Goal: Information Seeking & Learning: Learn about a topic

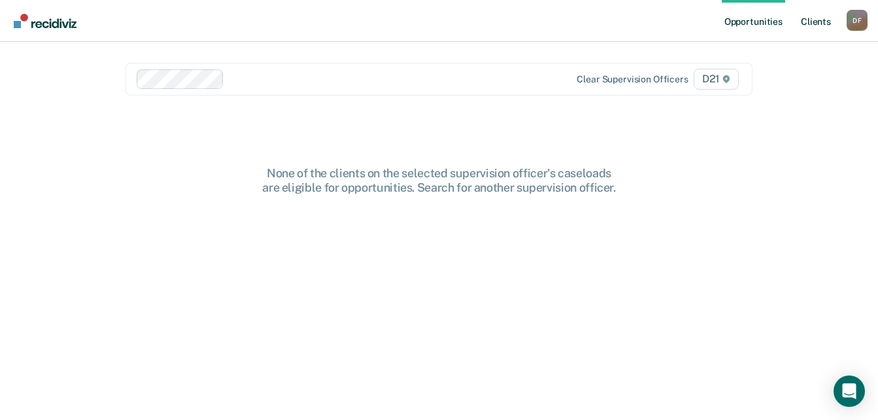
click at [816, 25] on link "Client s" at bounding box center [816, 21] width 35 height 42
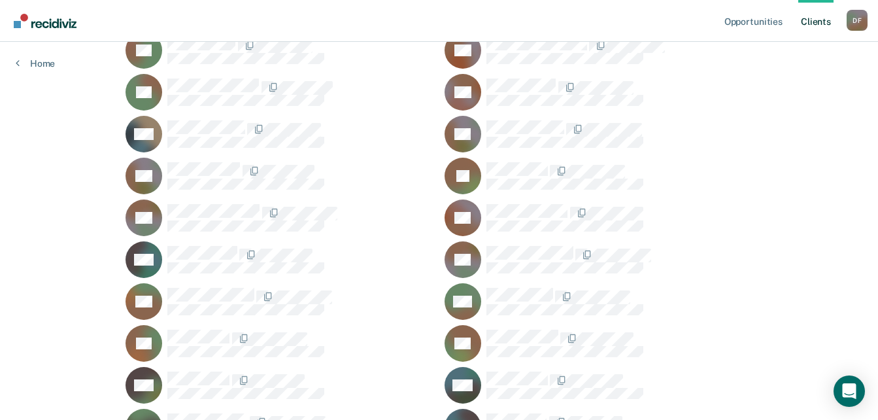
scroll to position [1553, 0]
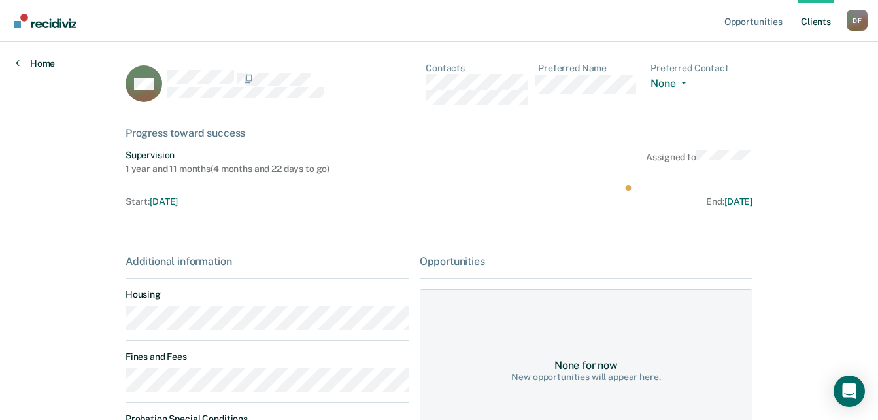
click at [41, 61] on link "Home" at bounding box center [35, 64] width 39 height 12
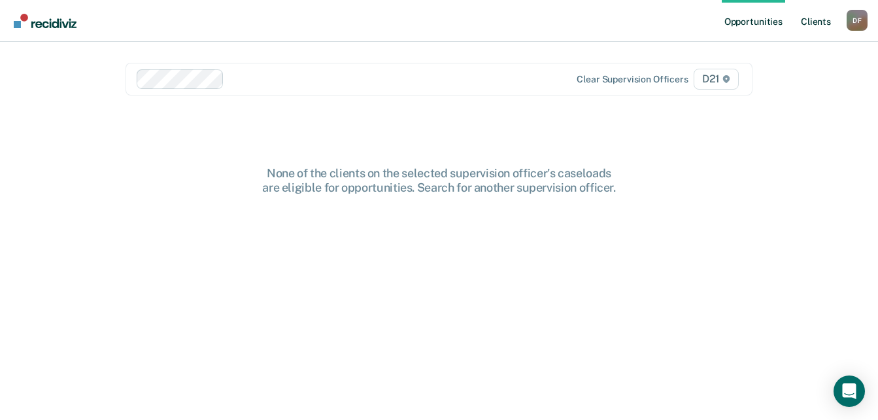
click at [815, 19] on link "Client s" at bounding box center [816, 21] width 35 height 42
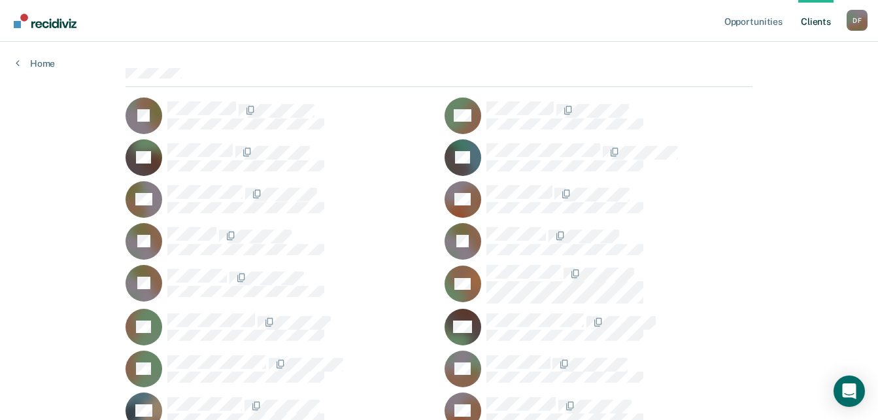
scroll to position [131, 0]
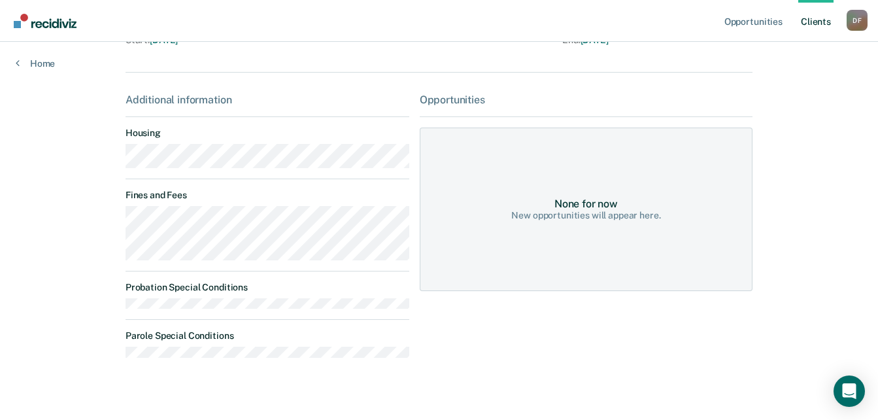
scroll to position [179, 0]
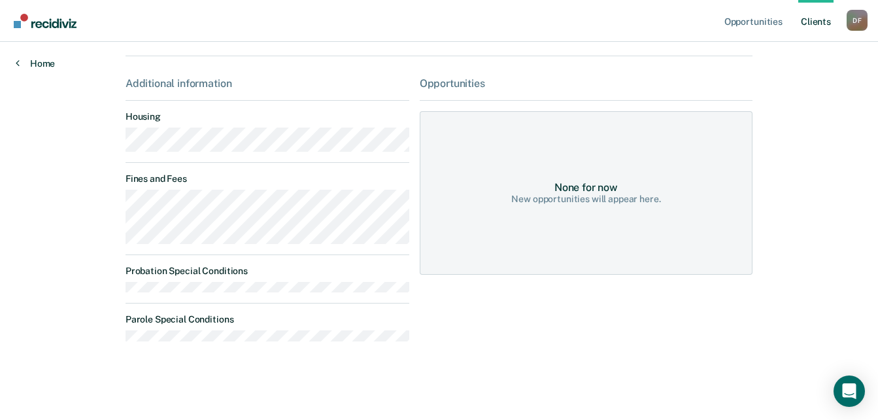
click at [34, 62] on link "Home" at bounding box center [35, 64] width 39 height 12
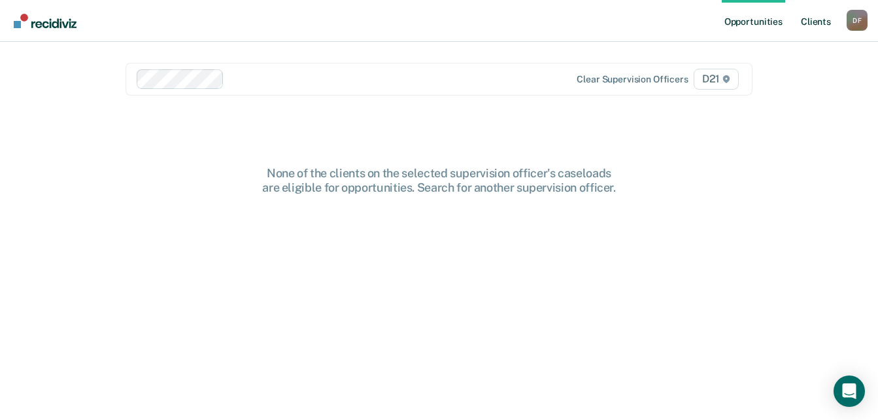
click at [813, 27] on link "Client s" at bounding box center [816, 21] width 35 height 42
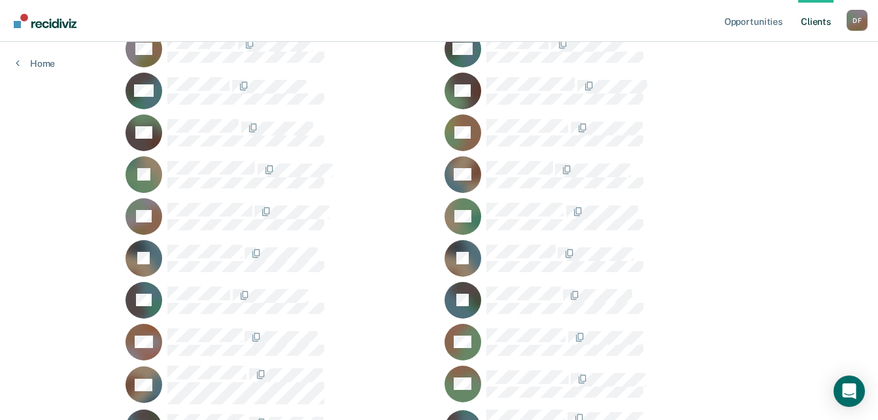
scroll to position [654, 0]
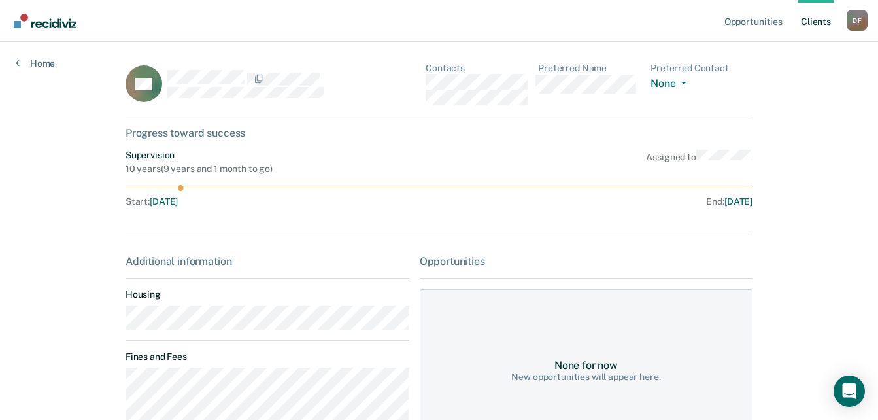
click at [830, 22] on link "Client s" at bounding box center [816, 21] width 35 height 42
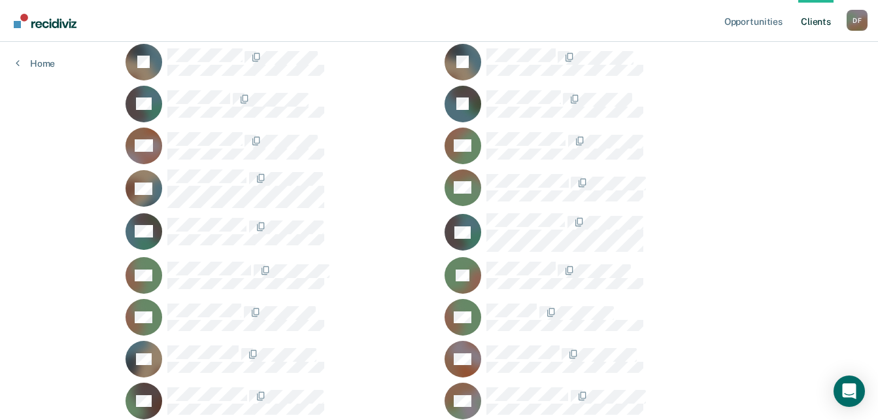
scroll to position [850, 0]
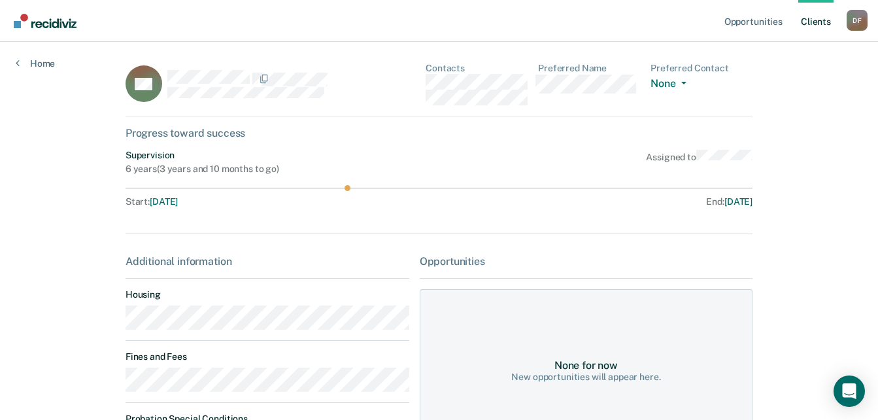
click at [822, 21] on link "Client s" at bounding box center [816, 21] width 35 height 42
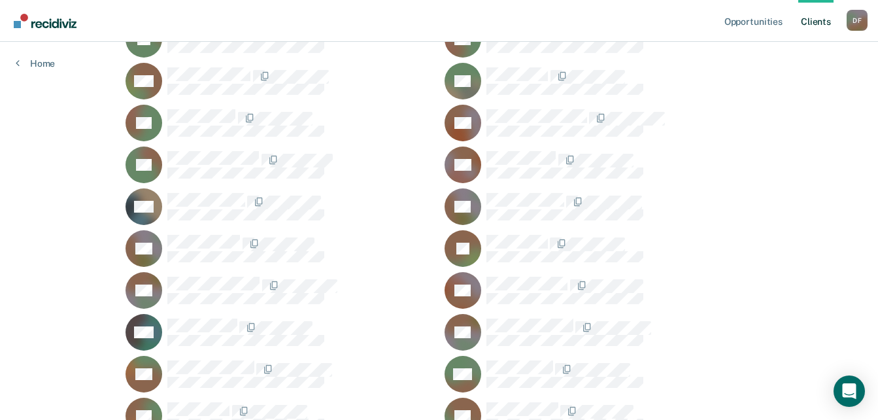
scroll to position [1504, 0]
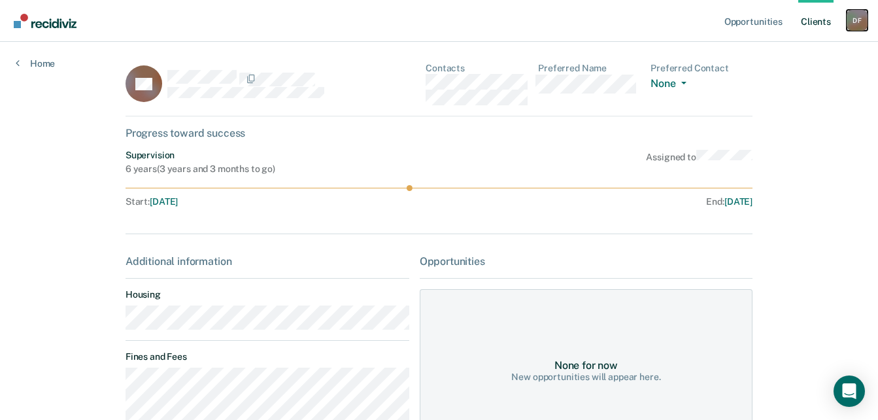
click at [855, 16] on div "D F" at bounding box center [857, 20] width 21 height 21
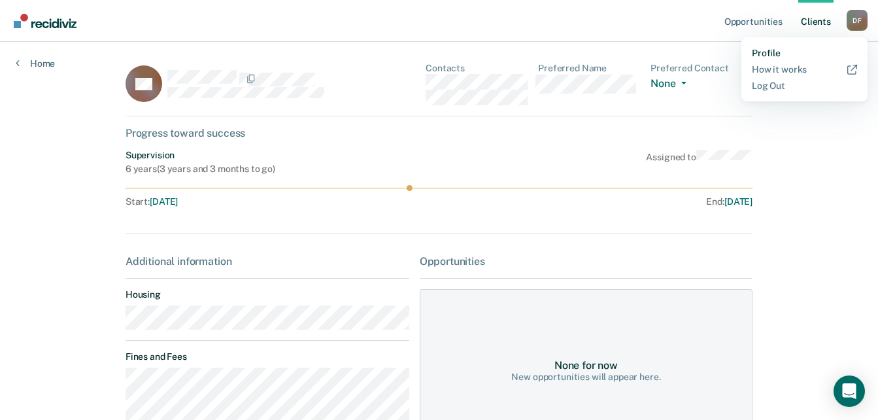
click at [774, 57] on link "Profile" at bounding box center [804, 53] width 105 height 11
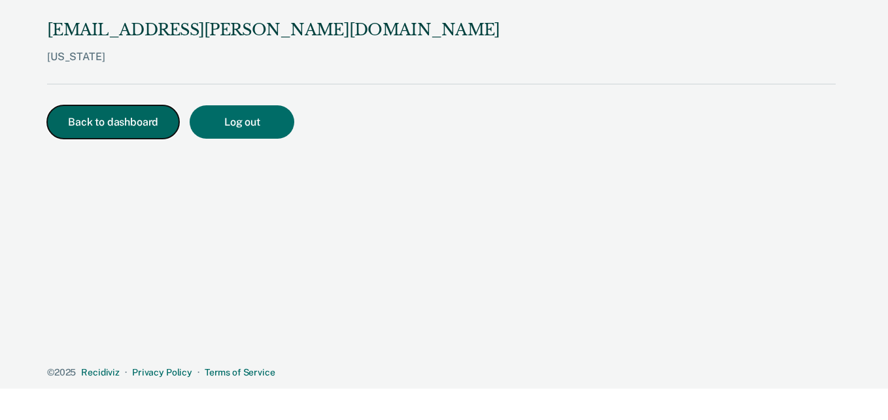
click at [97, 124] on button "Back to dashboard" at bounding box center [113, 121] width 132 height 33
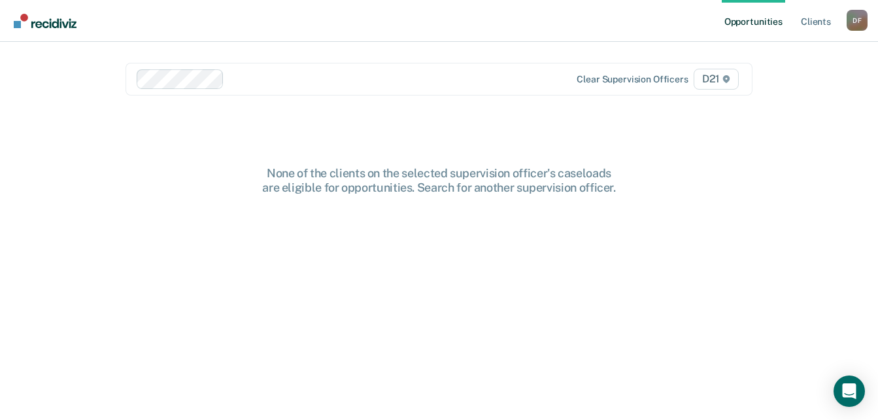
click at [66, 6] on nav "Opportunities Client s Darien 2. [PERSON_NAME] Profile How it works Log Out" at bounding box center [439, 21] width 878 height 42
click at [60, 18] on img "Main navigation" at bounding box center [45, 21] width 63 height 14
